Goal: Transaction & Acquisition: Purchase product/service

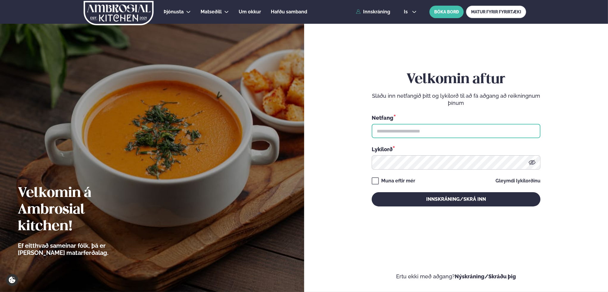
click at [404, 131] on input "text" at bounding box center [456, 131] width 169 height 14
type input "**********"
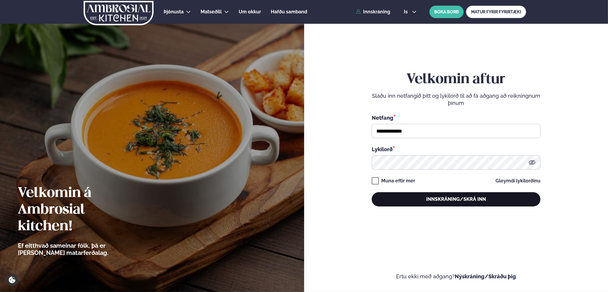
click at [459, 200] on button "Innskráning/Skrá inn" at bounding box center [456, 199] width 169 height 14
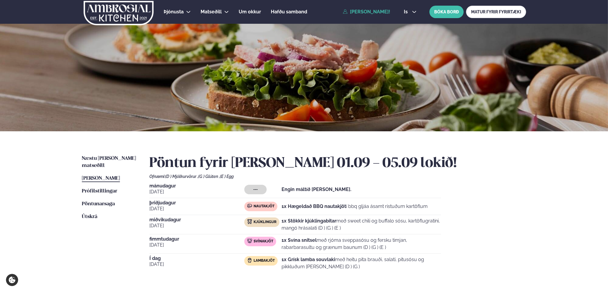
drag, startPoint x: 294, startPoint y: 261, endPoint x: 334, endPoint y: 266, distance: 40.7
click at [334, 266] on p "1x Grísk lamba souvlaki með heitu pita brauði, salati, pitusósu og pikkluðum [P…" at bounding box center [360, 263] width 159 height 14
click at [317, 266] on p "1x Grísk lamba souvlaki með heitu pita brauði, salati, pitusósu og pikkluðum [P…" at bounding box center [360, 263] width 159 height 14
click at [95, 162] on link "Næstu [PERSON_NAME] matseðill Næsta vika" at bounding box center [110, 162] width 56 height 14
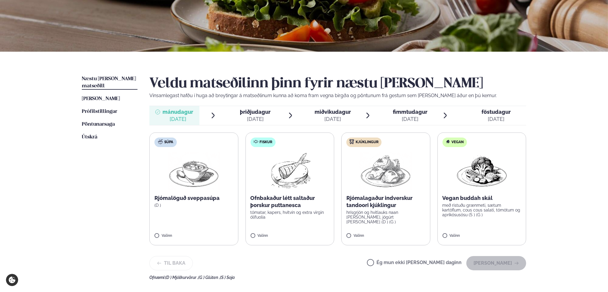
scroll to position [149, 0]
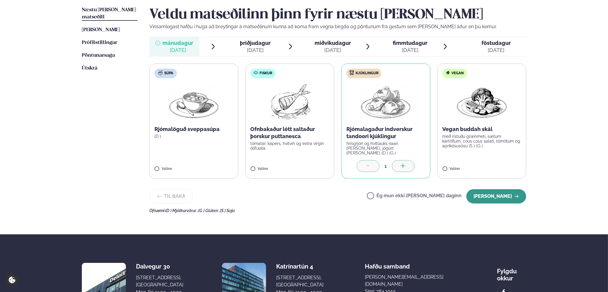
click at [501, 193] on button "[PERSON_NAME]" at bounding box center [496, 197] width 60 height 14
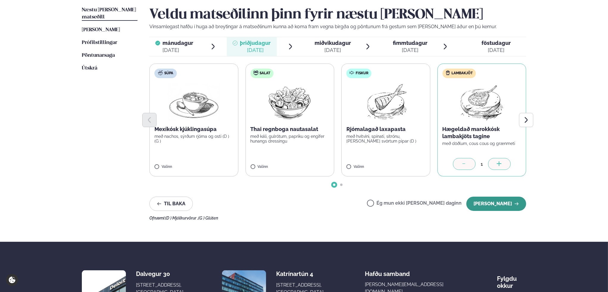
click at [503, 203] on button "[PERSON_NAME]" at bounding box center [496, 204] width 60 height 14
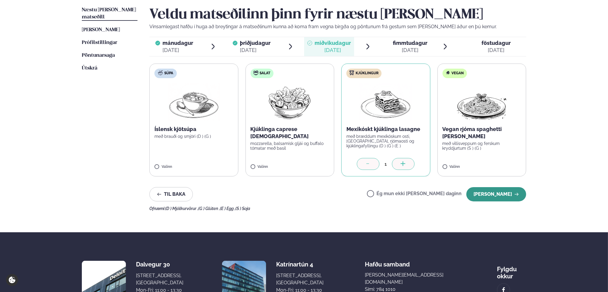
click at [506, 194] on button "[PERSON_NAME]" at bounding box center [496, 194] width 60 height 14
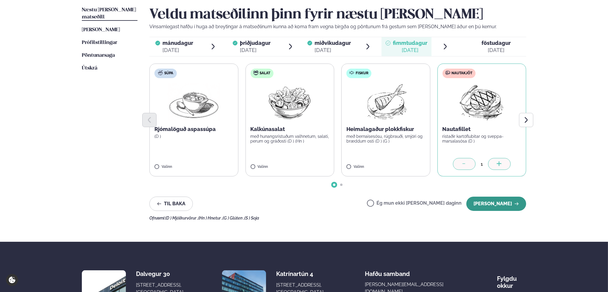
click at [505, 206] on button "[PERSON_NAME]" at bounding box center [496, 204] width 60 height 14
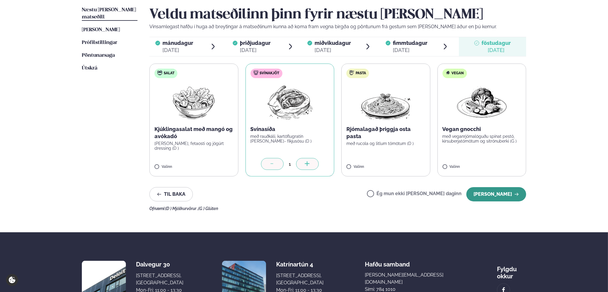
click at [507, 193] on button "[PERSON_NAME]" at bounding box center [496, 194] width 60 height 14
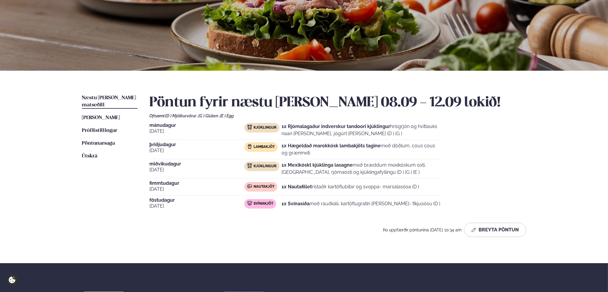
scroll to position [59, 0]
